Goal: Transaction & Acquisition: Purchase product/service

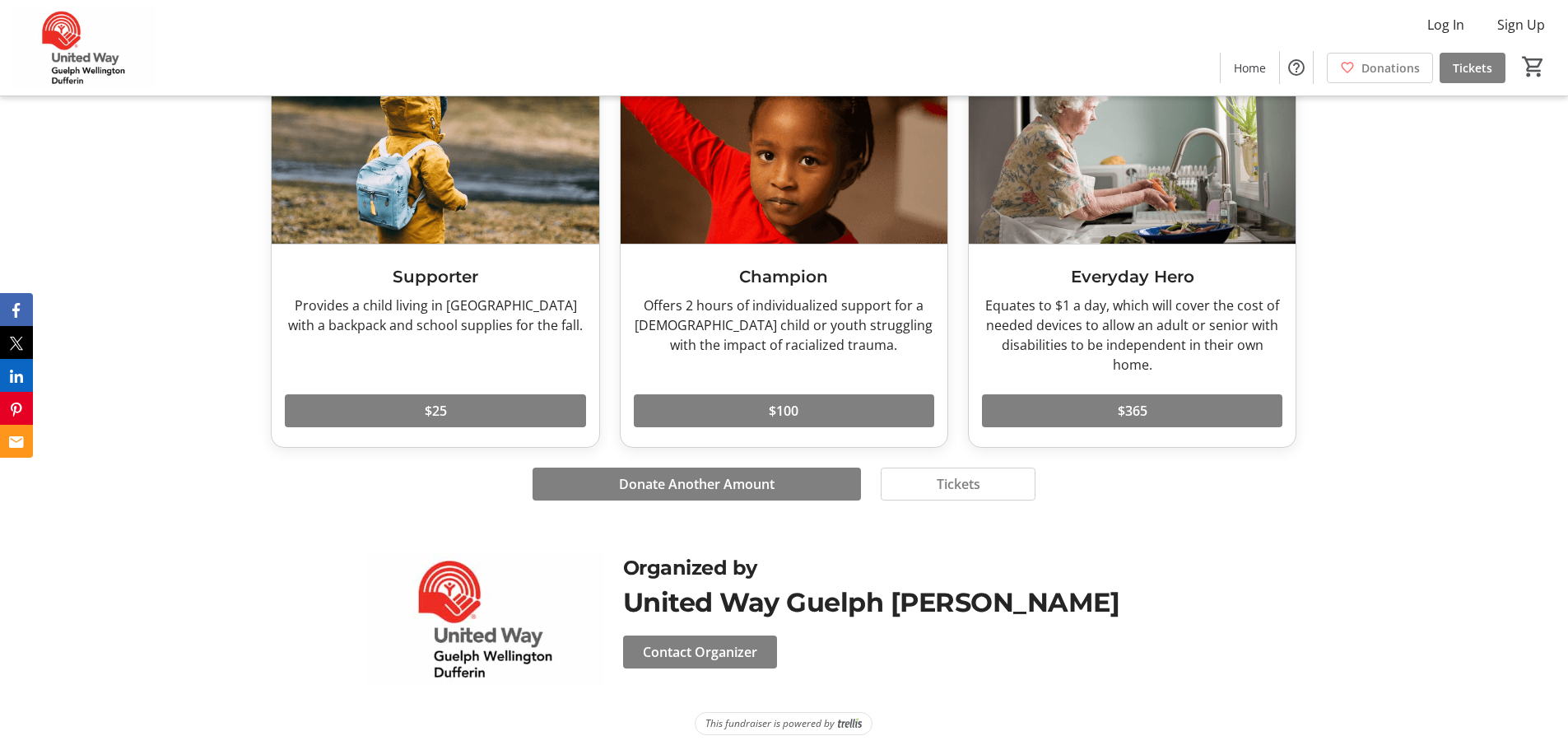
scroll to position [1092, 0]
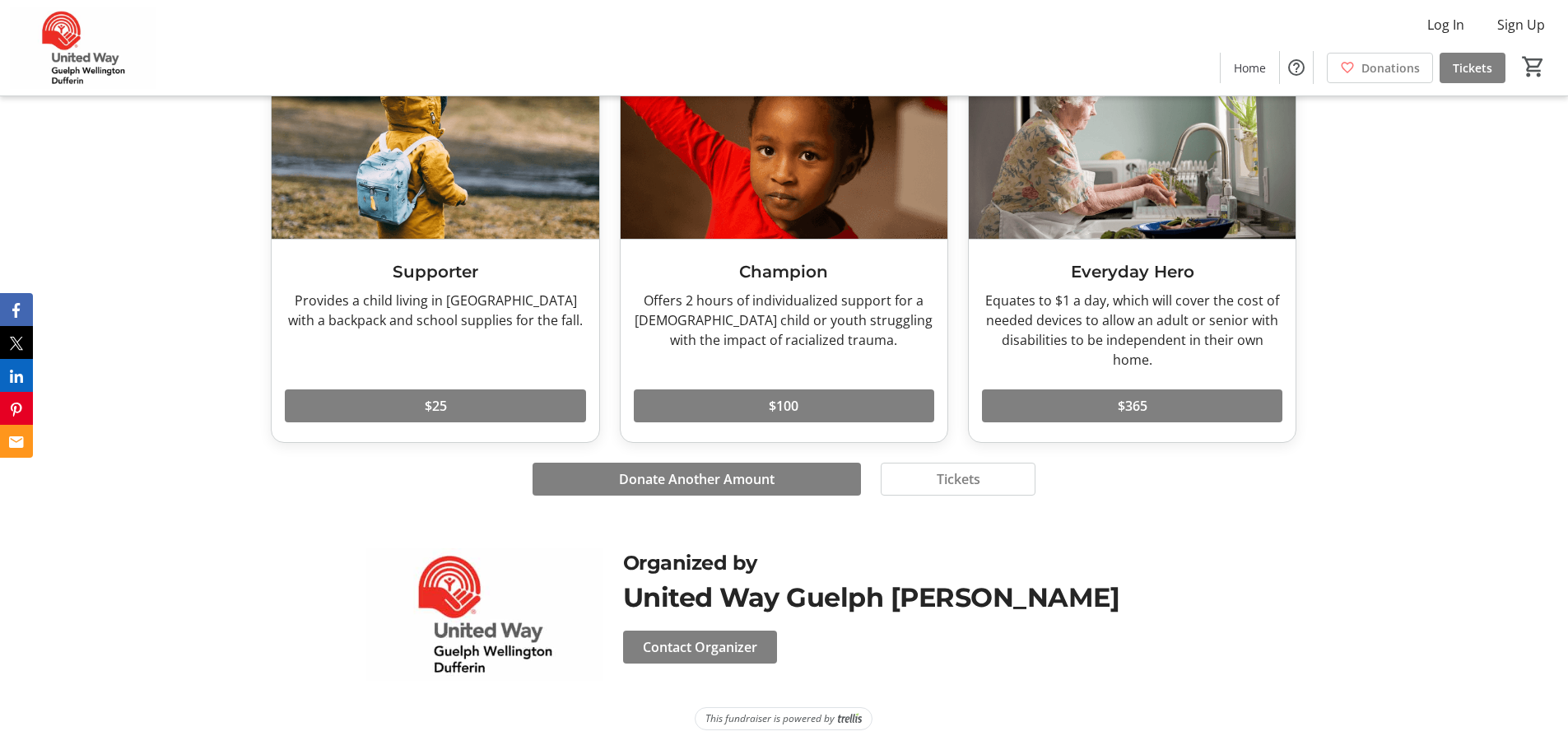
click at [970, 503] on section "Supporter Provides a child living in [GEOGRAPHIC_DATA] with a backpack and scho…" at bounding box center [783, 280] width 1026 height 454
click at [959, 483] on span "Tickets" at bounding box center [959, 479] width 44 height 19
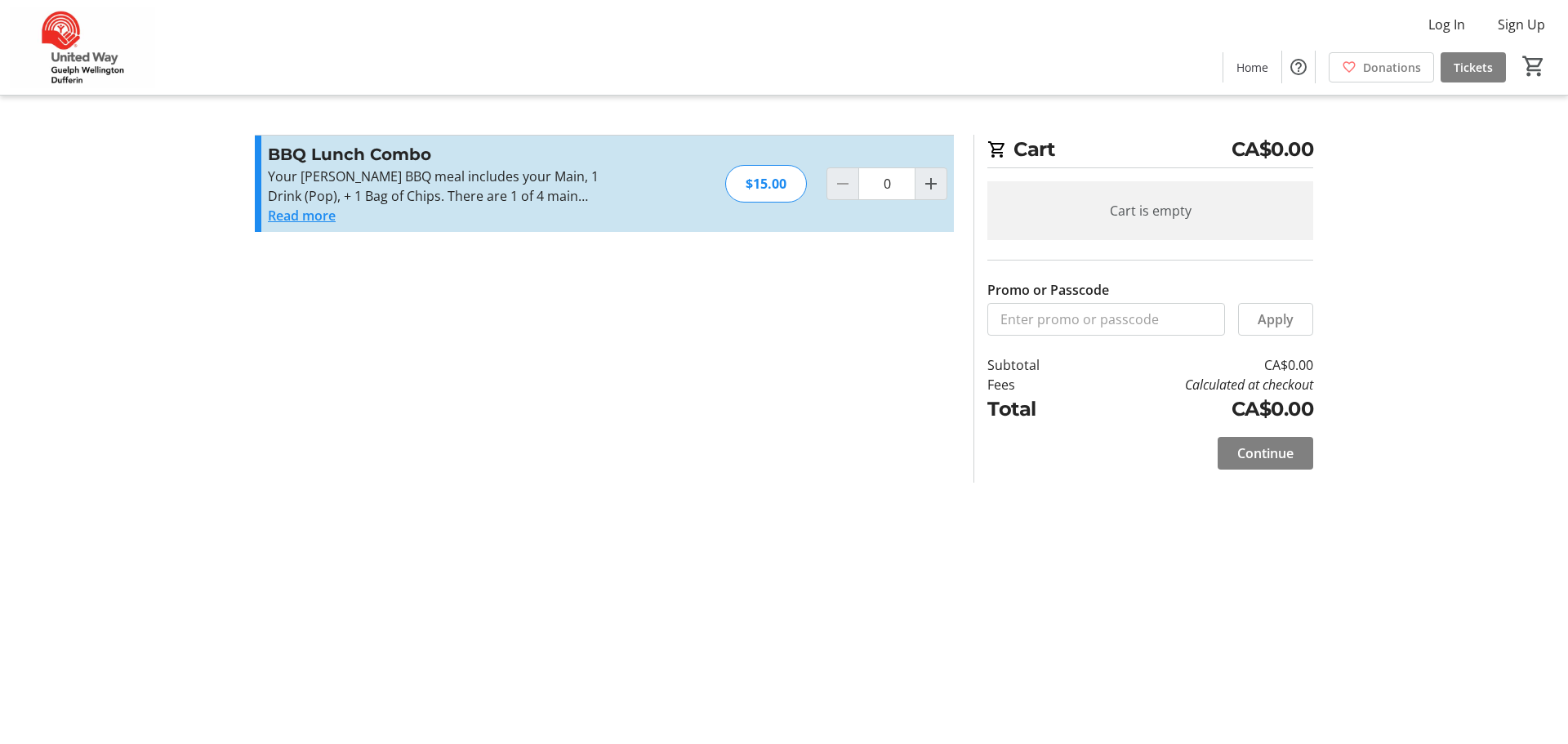
click at [330, 218] on button "Read more" at bounding box center [301, 216] width 67 height 19
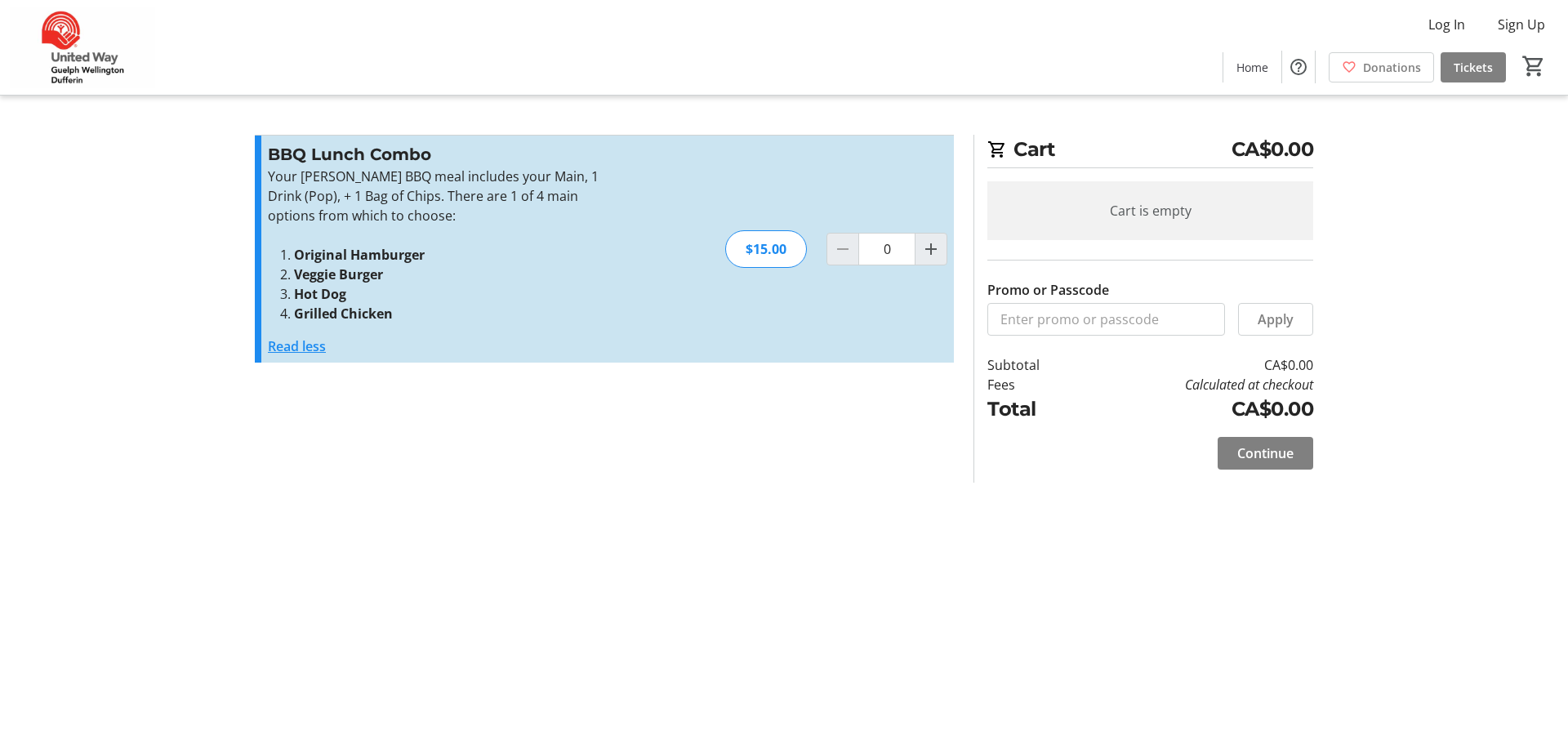
click at [922, 254] on mat-icon "Increment by one" at bounding box center [931, 249] width 19 height 19
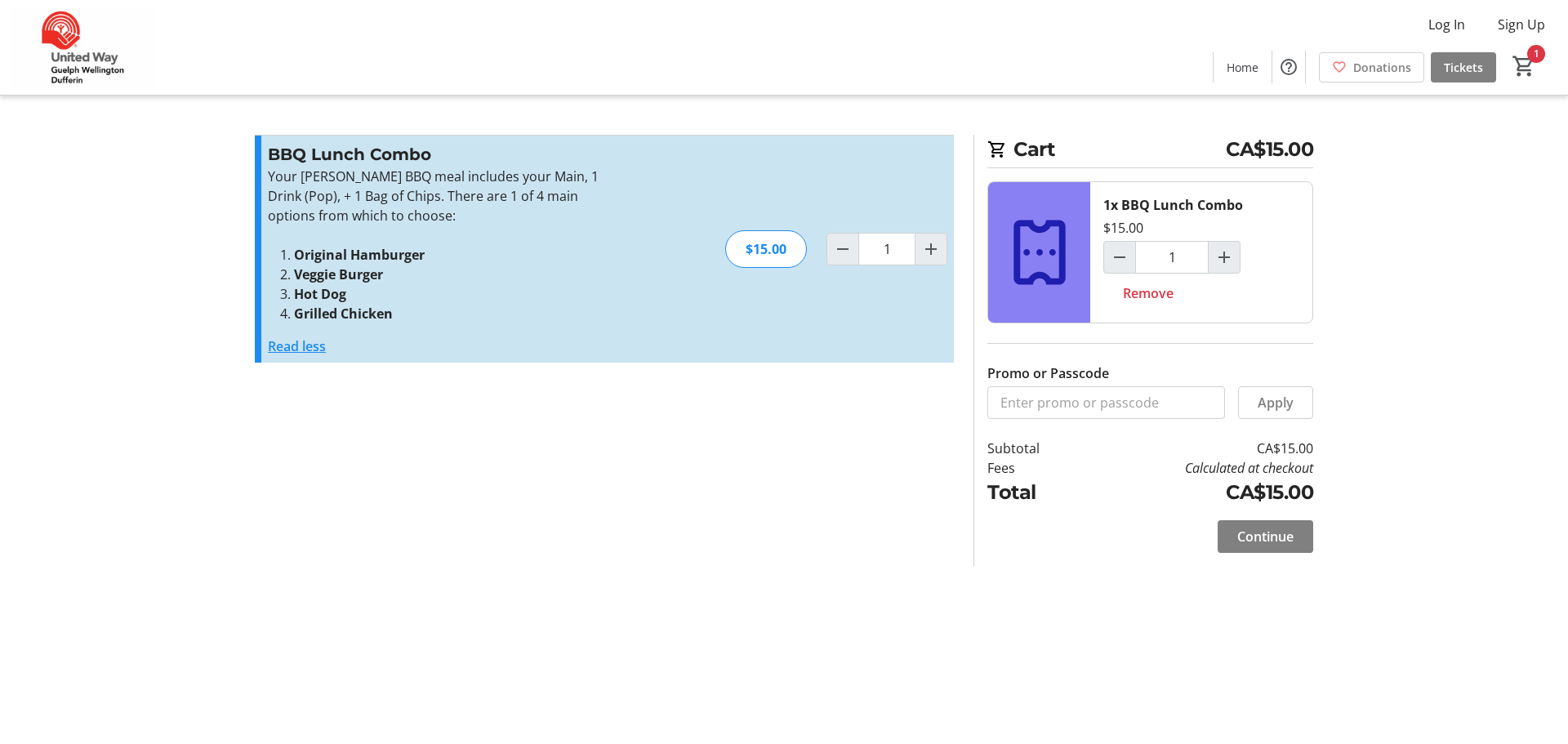
click at [838, 254] on mat-icon "Decrement by one" at bounding box center [842, 249] width 19 height 19
type input "0"
